Goal: Find contact information: Find contact information

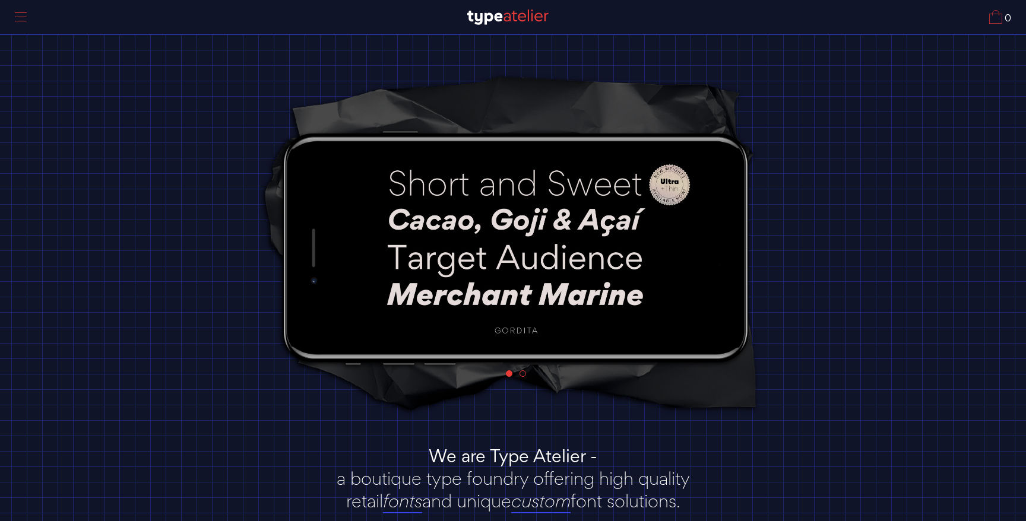
scroll to position [136, 0]
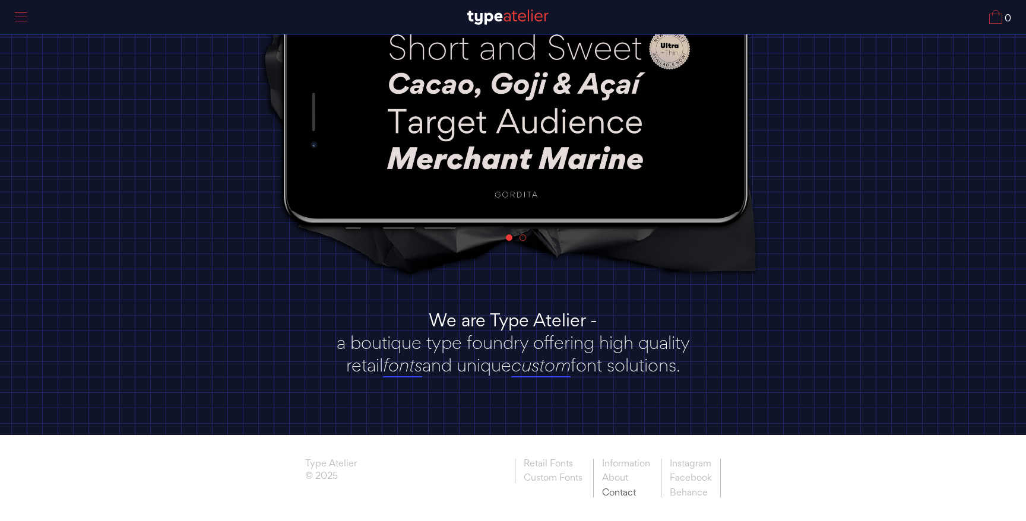
click at [629, 493] on link "Contact" at bounding box center [625, 492] width 65 height 12
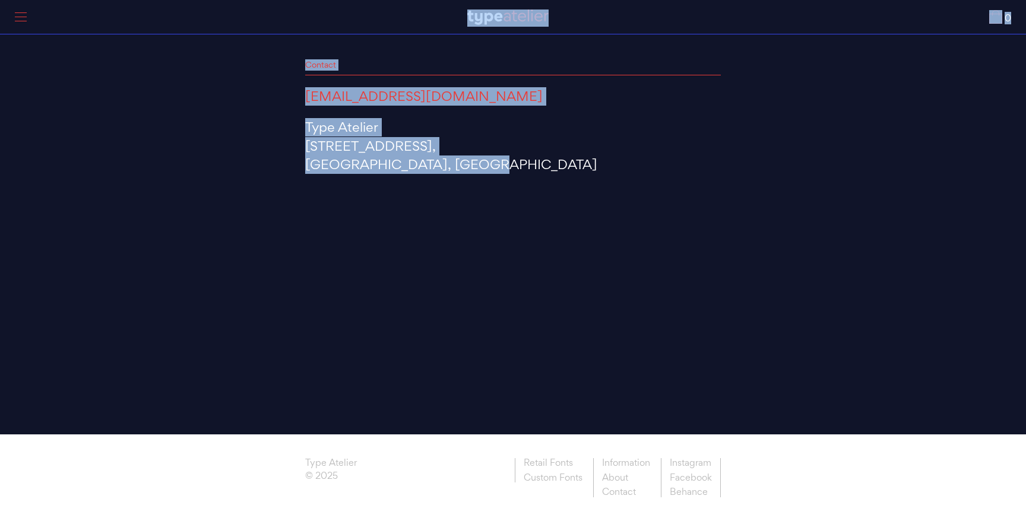
drag, startPoint x: 470, startPoint y: 214, endPoint x: 225, endPoint y: 23, distance: 310.6
click at [225, 23] on div "0 Fonts Custom About Info Contact Contact [EMAIL_ADDRESS][DOMAIN_NAME] Type Ate…" at bounding box center [513, 260] width 1026 height 521
click at [295, 136] on div "Contact [EMAIL_ADDRESS][DOMAIN_NAME] Type Atelier [STREET_ADDRESS]" at bounding box center [512, 116] width 439 height 115
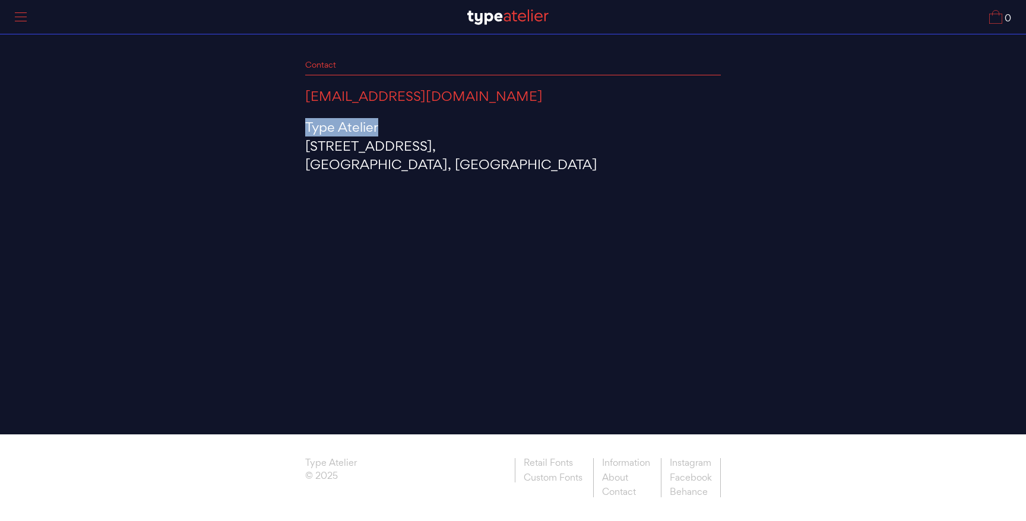
drag, startPoint x: 302, startPoint y: 126, endPoint x: 449, endPoint y: 125, distance: 146.7
click at [449, 125] on div "Contact [EMAIL_ADDRESS][DOMAIN_NAME] Type Atelier [STREET_ADDRESS]" at bounding box center [512, 116] width 439 height 115
copy p "Type Atelier"
